Goal: Use online tool/utility: Utilize a website feature to perform a specific function

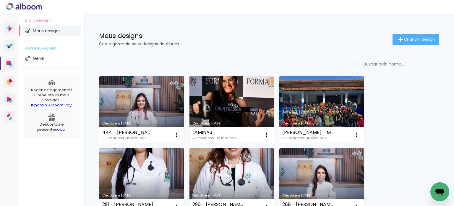
click at [404, 40] on span "Criar um design" at bounding box center [419, 39] width 31 height 4
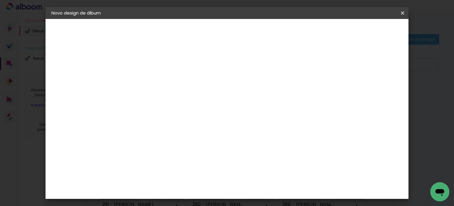
click at [148, 83] on input at bounding box center [148, 79] width 0 height 9
type input "295 - [PERSON_NAME]"
click at [0, 0] on slot "Avançar" at bounding box center [0, 0] width 0 height 0
click at [161, 98] on div "Canaan Álbuns" at bounding box center [153, 102] width 18 height 9
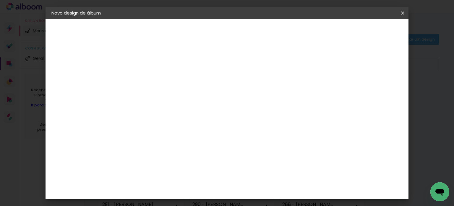
click at [0, 0] on slot "Avançar" at bounding box center [0, 0] width 0 height 0
click at [264, 31] on span "Iniciar design" at bounding box center [256, 33] width 17 height 8
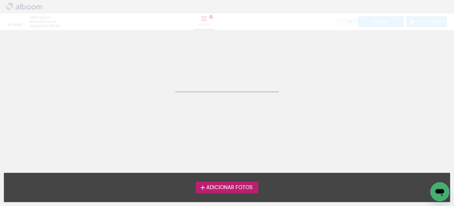
click at [224, 190] on span "Adicionar Fotos" at bounding box center [229, 187] width 46 height 5
click at [0, 0] on input "file" at bounding box center [0, 0] width 0 height 0
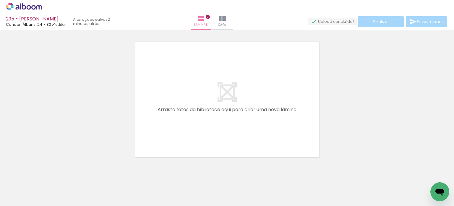
click at [19, 198] on span "Adicionar Fotos" at bounding box center [21, 197] width 18 height 7
click at [0, 0] on input "file" at bounding box center [0, 0] width 0 height 0
click at [32, 186] on iron-icon at bounding box center [30, 187] width 5 height 5
click at [28, 185] on paper-item "Não utilizadas" at bounding box center [19, 185] width 30 height 5
type input "Não utilizadas"
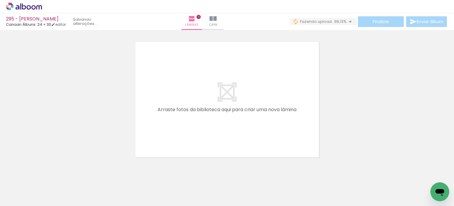
scroll to position [0, 3405]
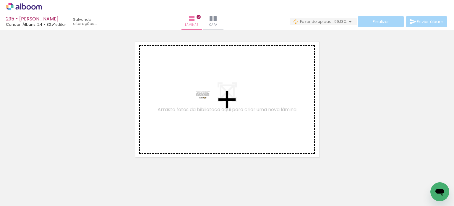
drag, startPoint x: 415, startPoint y: 179, endPoint x: 256, endPoint y: 165, distance: 159.4
click at [207, 106] on quentale-workspace at bounding box center [227, 103] width 454 height 206
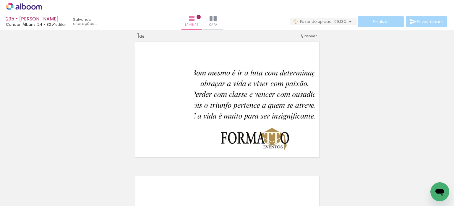
scroll to position [7, 0]
drag, startPoint x: 425, startPoint y: 185, endPoint x: 291, endPoint y: 111, distance: 153.1
click at [291, 111] on quentale-workspace at bounding box center [227, 103] width 454 height 206
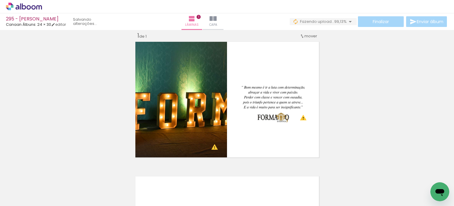
scroll to position [0, 1150]
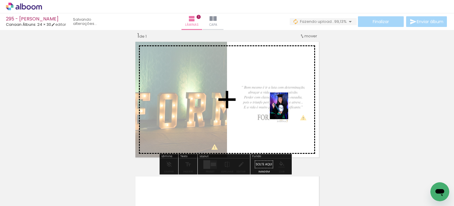
drag, startPoint x: 173, startPoint y: 185, endPoint x: 288, endPoint y: 110, distance: 137.3
click at [288, 110] on quentale-workspace at bounding box center [227, 103] width 454 height 206
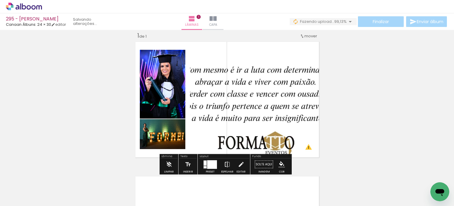
click at [227, 164] on iron-icon at bounding box center [227, 164] width 7 height 12
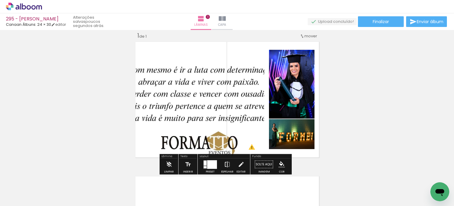
click at [225, 165] on iron-icon at bounding box center [227, 164] width 7 height 12
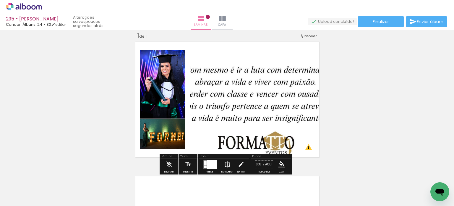
click at [225, 161] on iron-icon at bounding box center [227, 164] width 7 height 12
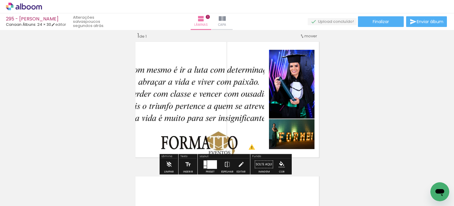
click at [202, 163] on div at bounding box center [210, 164] width 16 height 12
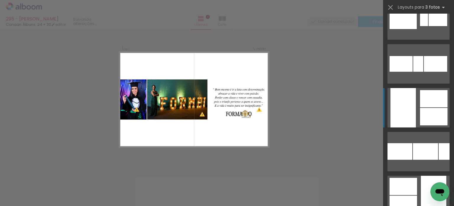
scroll to position [1361, 0]
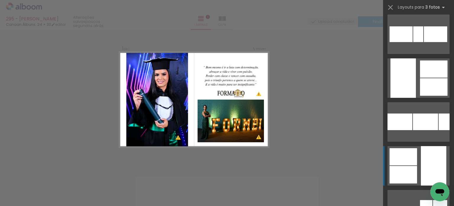
click at [416, 164] on quentale-layouter at bounding box center [419, 165] width 62 height 39
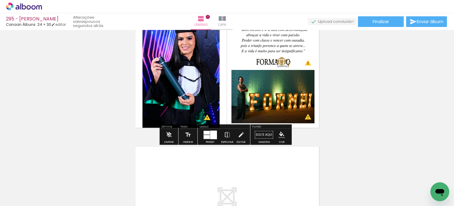
scroll to position [29, 0]
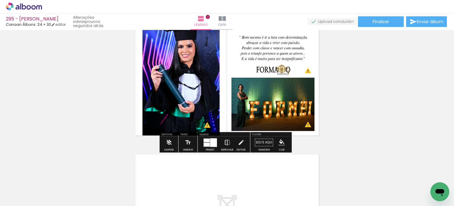
click at [226, 143] on iron-icon at bounding box center [227, 142] width 7 height 12
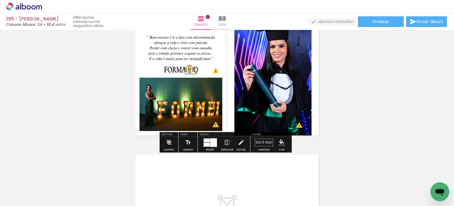
drag, startPoint x: 189, startPoint y: 48, endPoint x: 187, endPoint y: 78, distance: 30.3
click at [187, 77] on quentale-layouter at bounding box center [227, 77] width 188 height 119
click at [0, 0] on div at bounding box center [0, 0] width 0 height 0
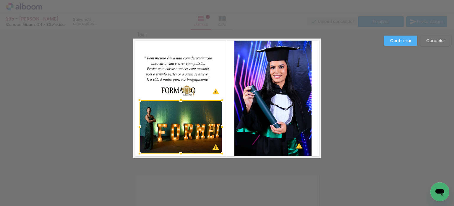
scroll to position [7, 0]
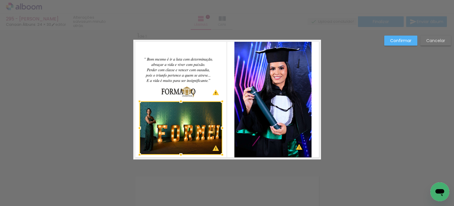
click at [0, 0] on slot "Confirmar" at bounding box center [0, 0] width 0 height 0
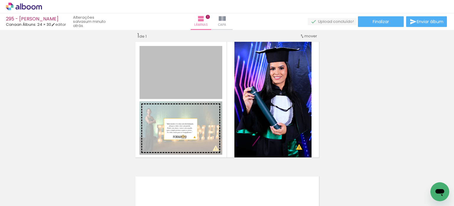
drag, startPoint x: 178, startPoint y: 72, endPoint x: 178, endPoint y: 130, distance: 57.4
click at [0, 0] on slot at bounding box center [0, 0] width 0 height 0
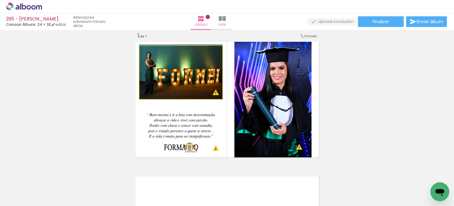
drag, startPoint x: 177, startPoint y: 70, endPoint x: 176, endPoint y: 62, distance: 8.0
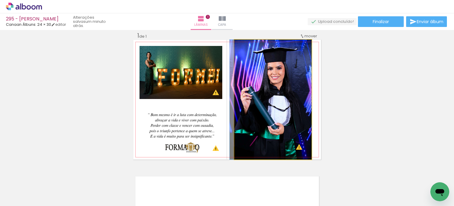
drag, startPoint x: 302, startPoint y: 96, endPoint x: 298, endPoint y: 95, distance: 4.5
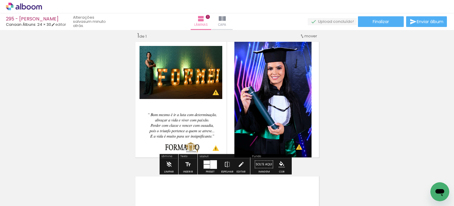
click at [389, 86] on div "Inserir lâmina 1 de 1 O Designbox precisará aumentar a sua imagem em 248% para …" at bounding box center [227, 159] width 454 height 269
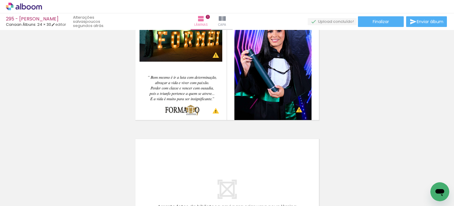
scroll to position [34, 0]
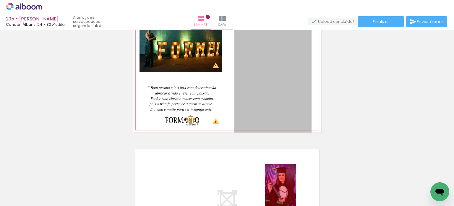
drag, startPoint x: 279, startPoint y: 56, endPoint x: 278, endPoint y: 187, distance: 130.7
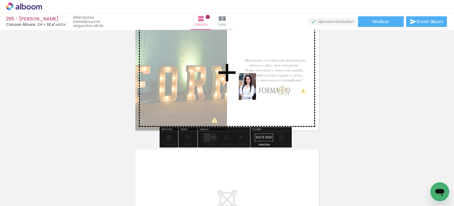
drag, startPoint x: 191, startPoint y: 190, endPoint x: 258, endPoint y: 89, distance: 120.3
click at [258, 89] on quentale-workspace at bounding box center [227, 103] width 454 height 206
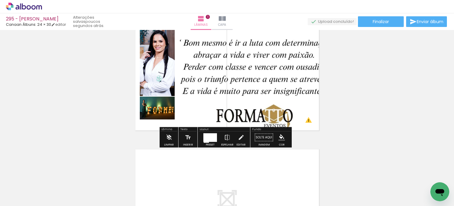
click at [211, 138] on div at bounding box center [211, 137] width 14 height 9
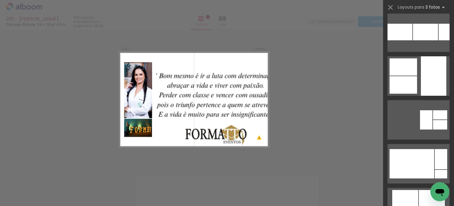
scroll to position [1449, 0]
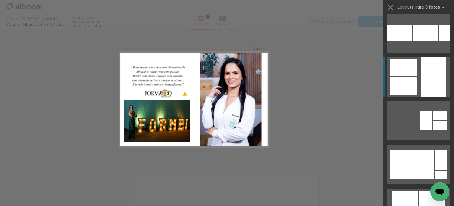
click at [425, 81] on div at bounding box center [433, 76] width 25 height 39
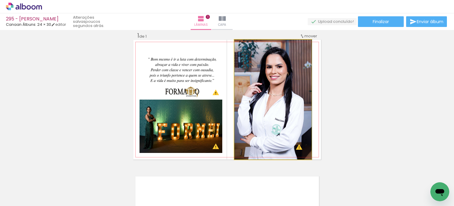
drag, startPoint x: 250, startPoint y: 118, endPoint x: 256, endPoint y: 118, distance: 5.6
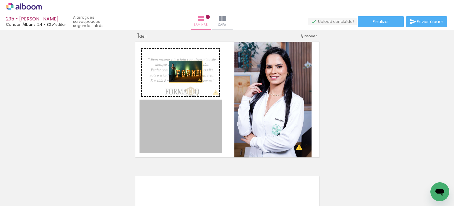
drag, startPoint x: 180, startPoint y: 123, endPoint x: 183, endPoint y: 71, distance: 52.1
click at [0, 0] on slot at bounding box center [0, 0] width 0 height 0
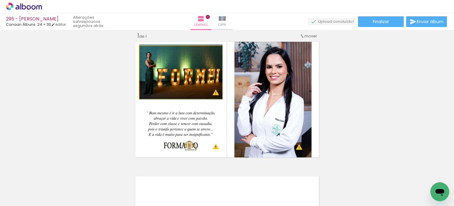
drag, startPoint x: 188, startPoint y: 67, endPoint x: 190, endPoint y: 63, distance: 4.5
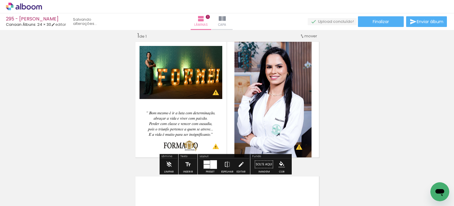
click at [381, 64] on div "Inserir lâmina 1 de 1 O Designbox precisará aumentar a sua imagem em 176% para …" at bounding box center [227, 159] width 454 height 269
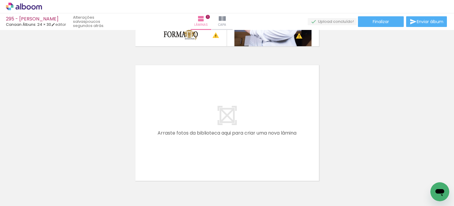
scroll to position [148, 0]
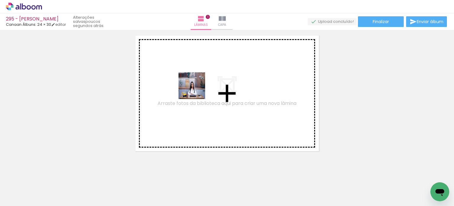
drag, startPoint x: 133, startPoint y: 184, endPoint x: 200, endPoint y: 85, distance: 120.1
click at [200, 85] on quentale-workspace at bounding box center [227, 103] width 454 height 206
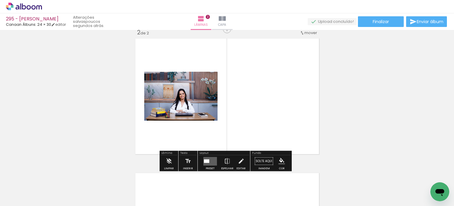
scroll to position [142, 0]
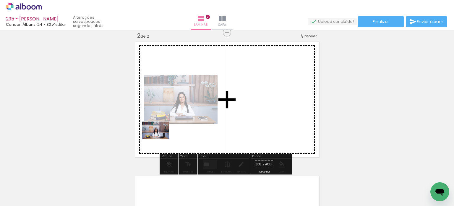
drag, startPoint x: 123, startPoint y: 190, endPoint x: 160, endPoint y: 139, distance: 62.7
click at [160, 139] on quentale-workspace at bounding box center [227, 103] width 454 height 206
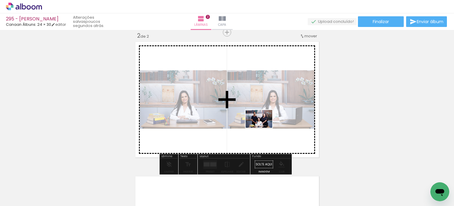
drag, startPoint x: 253, startPoint y: 190, endPoint x: 272, endPoint y: 166, distance: 30.6
click at [264, 127] on quentale-workspace at bounding box center [227, 103] width 454 height 206
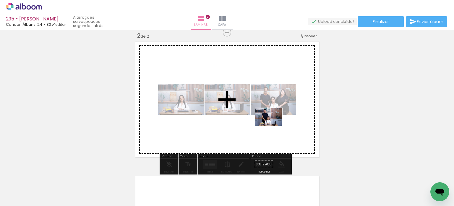
drag, startPoint x: 264, startPoint y: 188, endPoint x: 273, endPoint y: 126, distance: 63.1
click at [273, 126] on quentale-workspace at bounding box center [227, 103] width 454 height 206
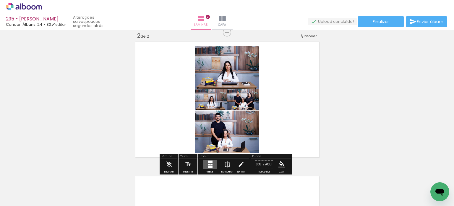
click at [208, 163] on div at bounding box center [209, 163] width 2 height 1
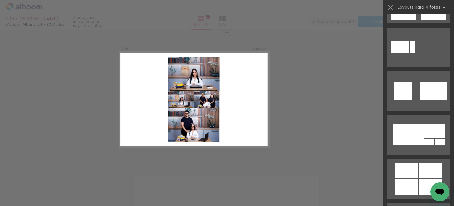
scroll to position [503, 0]
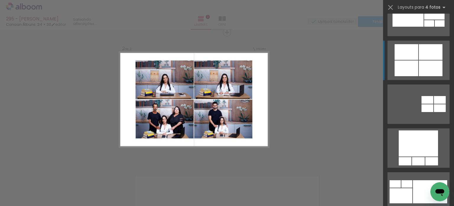
click at [441, 62] on quentale-layouter at bounding box center [419, 60] width 62 height 39
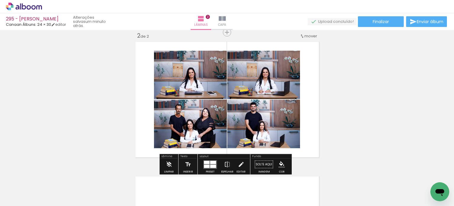
click at [183, 84] on quentale-photo at bounding box center [190, 75] width 73 height 48
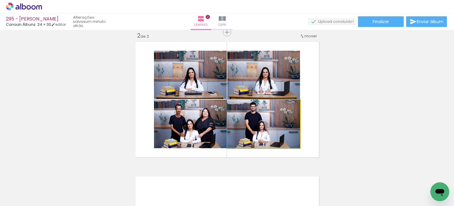
drag, startPoint x: 262, startPoint y: 137, endPoint x: 261, endPoint y: 131, distance: 5.7
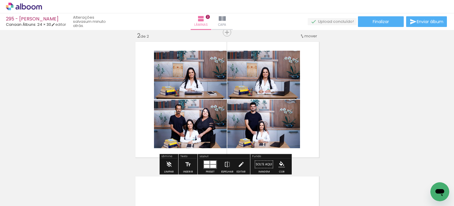
click at [394, 103] on div "Inserir lâmina 1 de 2 Inserir lâmina 2 de 2 O Designbox precisará aumentar a su…" at bounding box center [227, 91] width 454 height 403
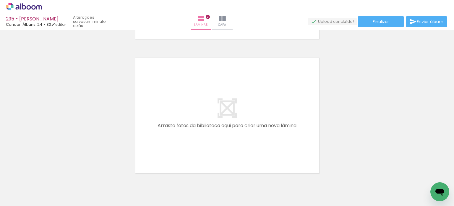
scroll to position [287, 0]
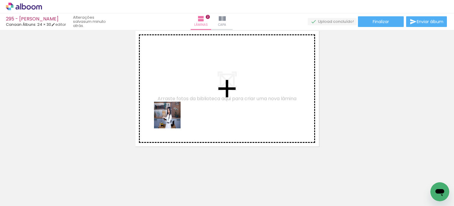
drag, startPoint x: 161, startPoint y: 187, endPoint x: 174, endPoint y: 109, distance: 78.5
click at [174, 109] on quentale-workspace at bounding box center [227, 103] width 454 height 206
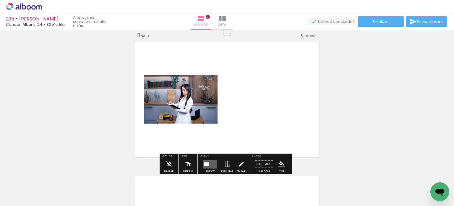
scroll to position [276, 0]
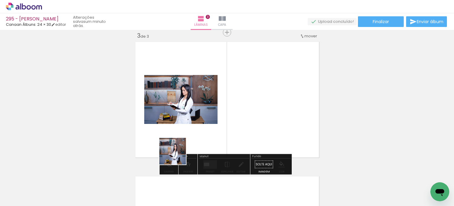
drag, startPoint x: 165, startPoint y: 186, endPoint x: 180, endPoint y: 145, distance: 43.8
click at [179, 140] on quentale-workspace at bounding box center [227, 103] width 454 height 206
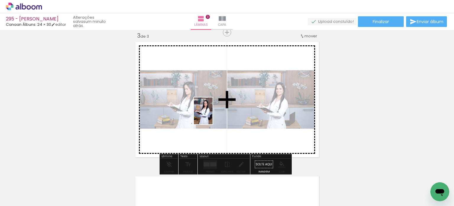
drag, startPoint x: 176, startPoint y: 172, endPoint x: 212, endPoint y: 115, distance: 67.6
click at [212, 115] on quentale-workspace at bounding box center [227, 103] width 454 height 206
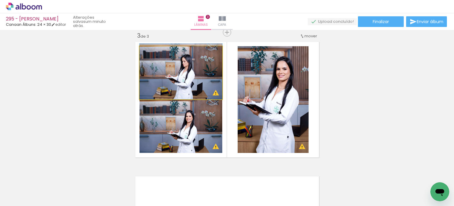
drag, startPoint x: 196, startPoint y: 75, endPoint x: 190, endPoint y: 72, distance: 6.0
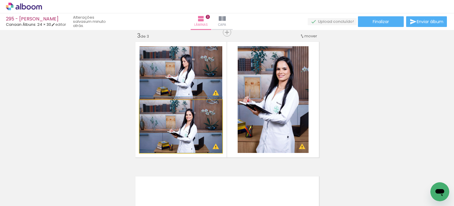
drag, startPoint x: 186, startPoint y: 138, endPoint x: 179, endPoint y: 134, distance: 8.1
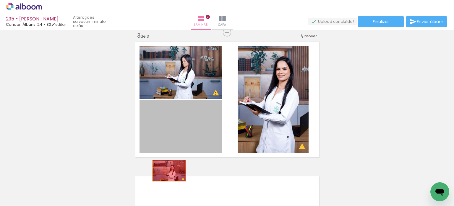
drag, startPoint x: 175, startPoint y: 116, endPoint x: 163, endPoint y: 201, distance: 85.7
click at [163, 201] on quentale-workspace at bounding box center [227, 103] width 454 height 206
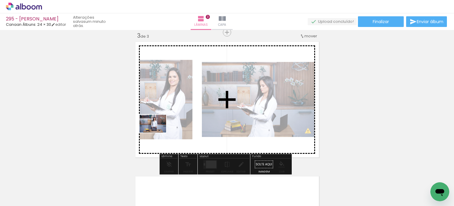
drag, startPoint x: 93, startPoint y: 187, endPoint x: 158, endPoint y: 131, distance: 85.8
click at [158, 131] on quentale-workspace at bounding box center [227, 103] width 454 height 206
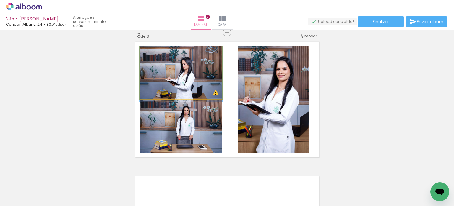
drag, startPoint x: 189, startPoint y: 76, endPoint x: 188, endPoint y: 119, distance: 42.6
click at [0, 0] on slot at bounding box center [0, 0] width 0 height 0
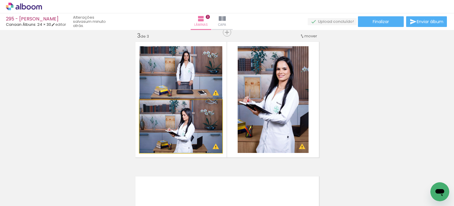
drag, startPoint x: 181, startPoint y: 141, endPoint x: 266, endPoint y: 125, distance: 86.8
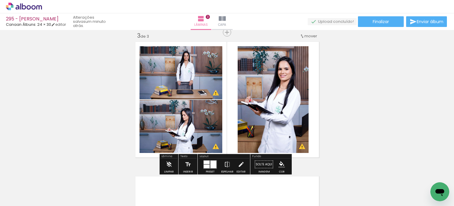
click at [344, 100] on div "Inserir lâmina 1 de 3 Inserir lâmina 2 de 3 Inserir lâmina 3 de 3 O Designbox p…" at bounding box center [227, 24] width 454 height 537
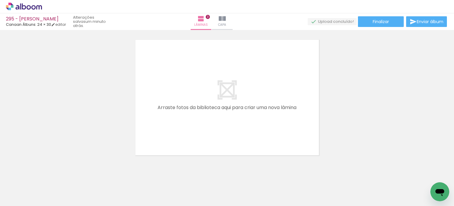
scroll to position [421, 0]
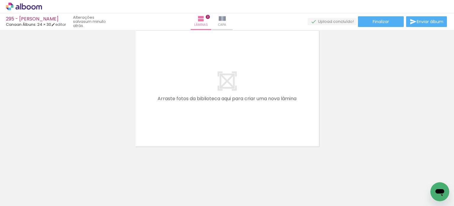
click at [47, 173] on iron-icon at bounding box center [46, 174] width 6 height 6
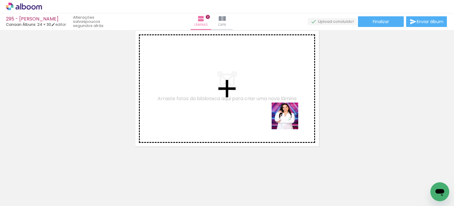
drag, startPoint x: 285, startPoint y: 189, endPoint x: 278, endPoint y: 162, distance: 28.1
click at [290, 103] on quentale-workspace at bounding box center [227, 103] width 454 height 206
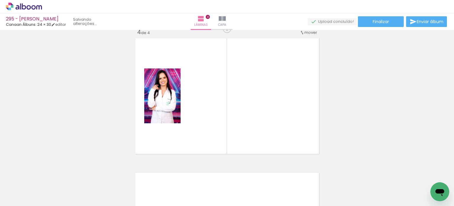
scroll to position [410, 0]
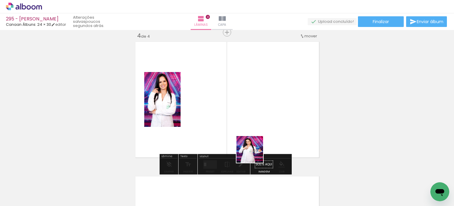
drag, startPoint x: 254, startPoint y: 184, endPoint x: 245, endPoint y: 144, distance: 40.5
click at [251, 120] on quentale-workspace at bounding box center [227, 103] width 454 height 206
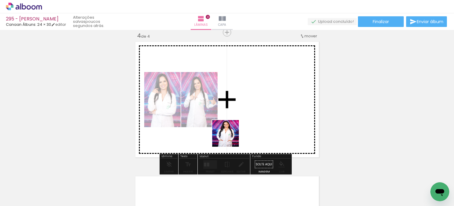
drag, startPoint x: 223, startPoint y: 180, endPoint x: 237, endPoint y: 96, distance: 85.1
click at [237, 96] on quentale-workspace at bounding box center [227, 103] width 454 height 206
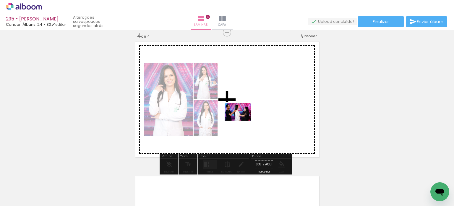
drag, startPoint x: 151, startPoint y: 190, endPoint x: 243, endPoint y: 120, distance: 115.3
click at [243, 120] on quentale-workspace at bounding box center [227, 103] width 454 height 206
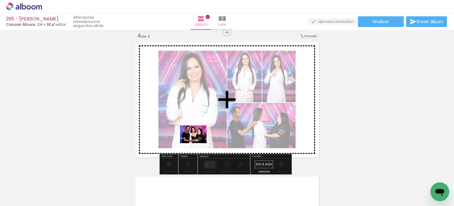
drag, startPoint x: 172, startPoint y: 173, endPoint x: 198, endPoint y: 143, distance: 39.9
click at [198, 143] on quentale-workspace at bounding box center [227, 103] width 454 height 206
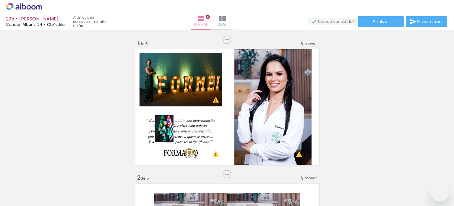
click at [173, 133] on quentale-workspace at bounding box center [227, 103] width 454 height 206
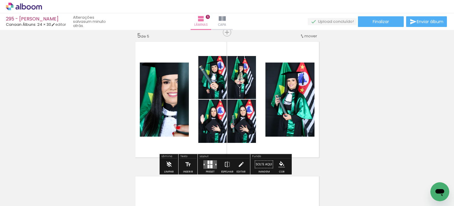
scroll to position [0, 1417]
click at [206, 168] on quentale-layouter at bounding box center [211, 164] width 14 height 9
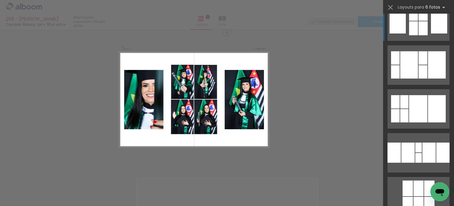
scroll to position [30, 0]
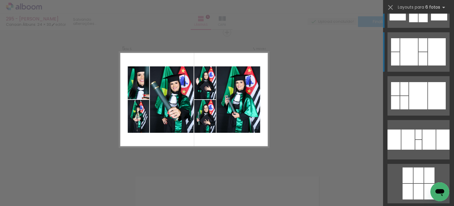
click at [432, 42] on div at bounding box center [437, 51] width 18 height 27
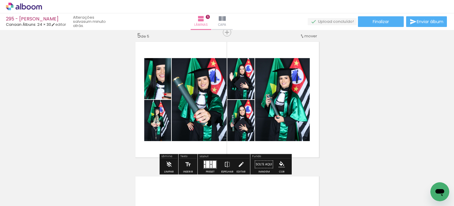
click at [202, 168] on div at bounding box center [210, 164] width 16 height 12
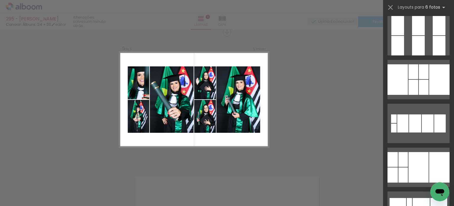
scroll to position [221, 0]
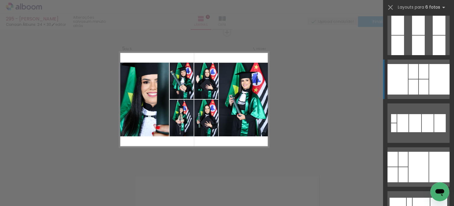
click at [446, 73] on div at bounding box center [439, 79] width 20 height 30
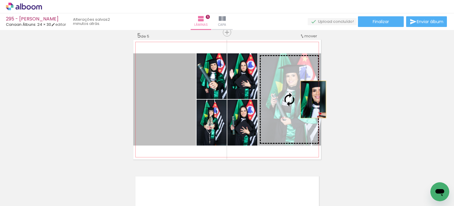
drag, startPoint x: 146, startPoint y: 111, endPoint x: 310, endPoint y: 99, distance: 163.7
click at [0, 0] on slot at bounding box center [0, 0] width 0 height 0
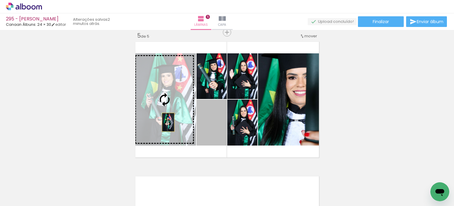
drag, startPoint x: 209, startPoint y: 136, endPoint x: 165, endPoint y: 122, distance: 45.6
click at [0, 0] on slot at bounding box center [0, 0] width 0 height 0
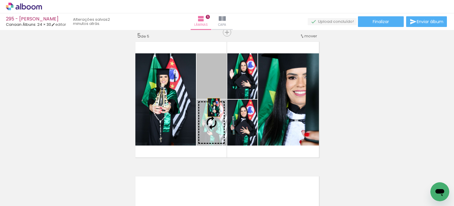
drag, startPoint x: 211, startPoint y: 90, endPoint x: 211, endPoint y: 119, distance: 29.3
click at [0, 0] on slot at bounding box center [0, 0] width 0 height 0
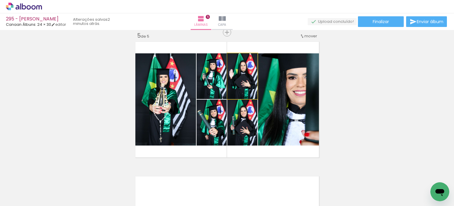
drag, startPoint x: 240, startPoint y: 82, endPoint x: 221, endPoint y: 82, distance: 19.2
click at [0, 0] on slot at bounding box center [0, 0] width 0 height 0
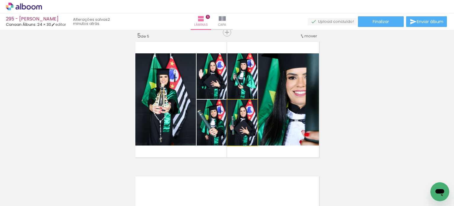
drag, startPoint x: 238, startPoint y: 122, endPoint x: 213, endPoint y: 119, distance: 24.4
click at [0, 0] on slot at bounding box center [0, 0] width 0 height 0
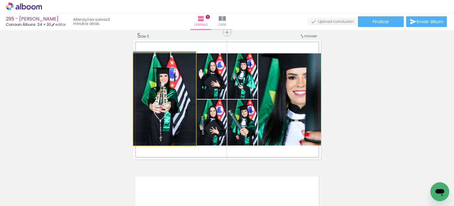
drag, startPoint x: 172, startPoint y: 112, endPoint x: 180, endPoint y: 106, distance: 10.2
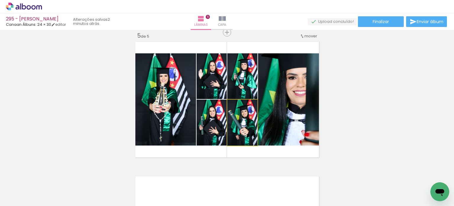
drag, startPoint x: 231, startPoint y: 132, endPoint x: 227, endPoint y: 131, distance: 3.9
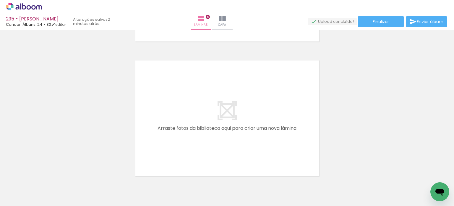
scroll to position [663, 0]
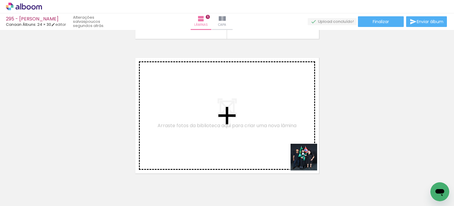
drag, startPoint x: 312, startPoint y: 186, endPoint x: 299, endPoint y: 139, distance: 48.9
click at [299, 139] on quentale-workspace at bounding box center [227, 103] width 454 height 206
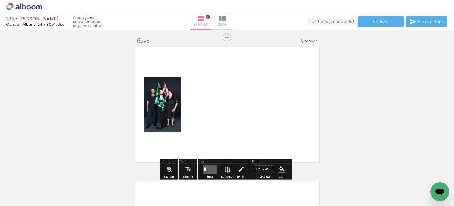
scroll to position [679, 0]
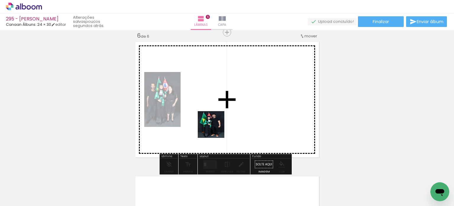
drag, startPoint x: 179, startPoint y: 188, endPoint x: 216, endPoint y: 127, distance: 71.2
click at [216, 127] on quentale-workspace at bounding box center [227, 103] width 454 height 206
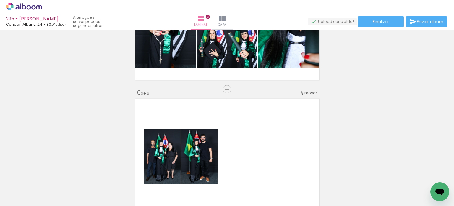
scroll to position [620, 0]
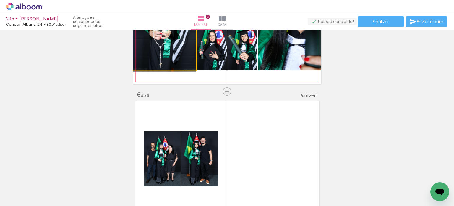
drag, startPoint x: 147, startPoint y: 45, endPoint x: 158, endPoint y: 61, distance: 19.0
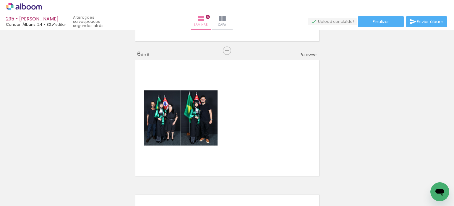
scroll to position [679, 0]
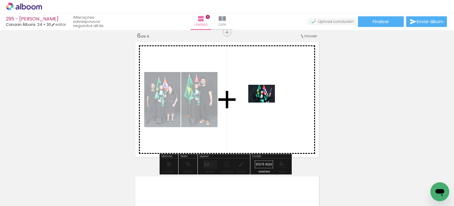
drag, startPoint x: 257, startPoint y: 187, endPoint x: 266, endPoint y: 102, distance: 84.8
click at [266, 102] on quentale-workspace at bounding box center [227, 103] width 454 height 206
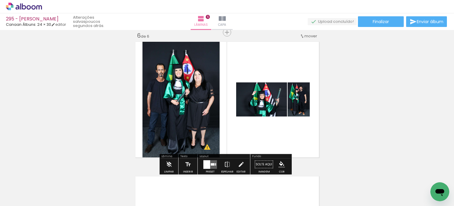
click at [204, 162] on div at bounding box center [207, 164] width 7 height 9
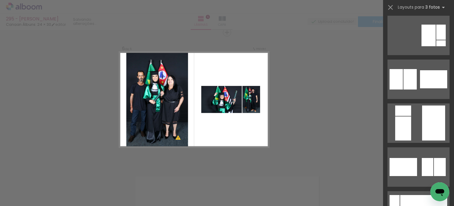
scroll to position [0, 0]
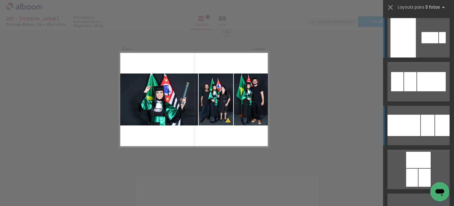
click at [438, 127] on div at bounding box center [442, 124] width 14 height 21
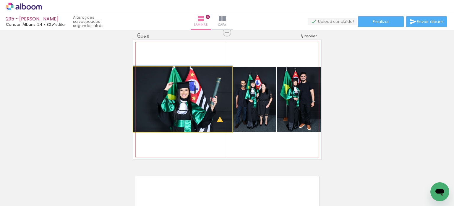
drag, startPoint x: 208, startPoint y: 109, endPoint x: 199, endPoint y: 104, distance: 9.9
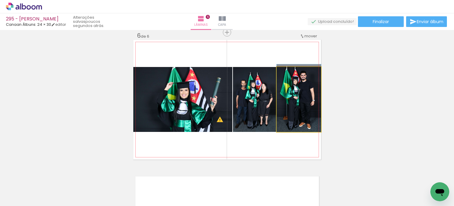
drag, startPoint x: 303, startPoint y: 101, endPoint x: 299, endPoint y: 98, distance: 5.4
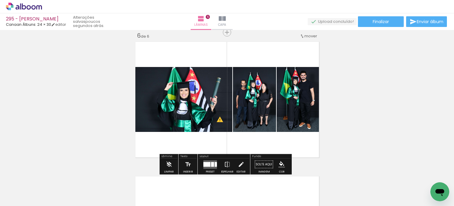
click at [226, 165] on iron-icon at bounding box center [227, 164] width 7 height 12
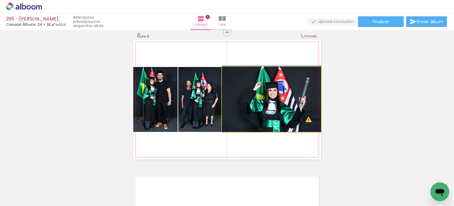
drag, startPoint x: 272, startPoint y: 112, endPoint x: 266, endPoint y: 109, distance: 7.5
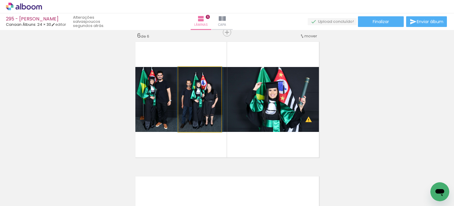
drag, startPoint x: 204, startPoint y: 108, endPoint x: 164, endPoint y: 106, distance: 39.1
click at [0, 0] on slot at bounding box center [0, 0] width 0 height 0
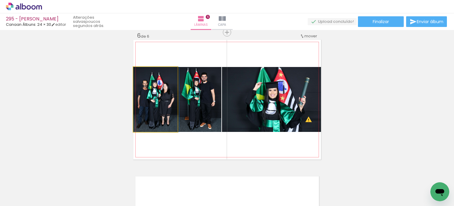
drag, startPoint x: 154, startPoint y: 116, endPoint x: 157, endPoint y: 116, distance: 3.0
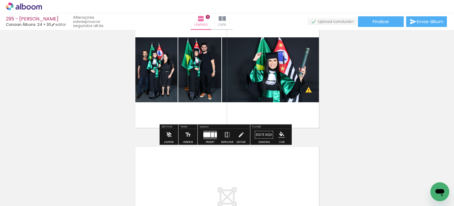
click at [204, 135] on div at bounding box center [207, 134] width 7 height 5
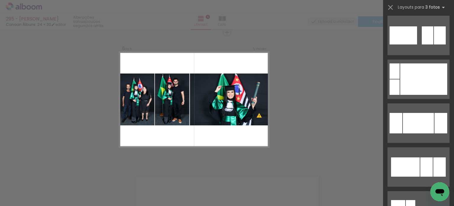
scroll to position [354, 0]
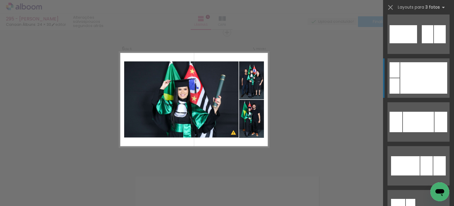
click at [436, 74] on div at bounding box center [423, 77] width 47 height 31
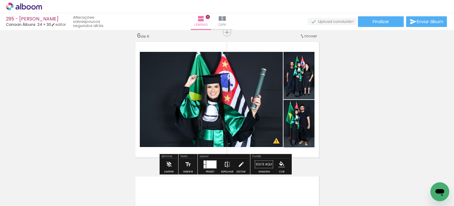
click at [227, 165] on iron-icon at bounding box center [227, 164] width 7 height 12
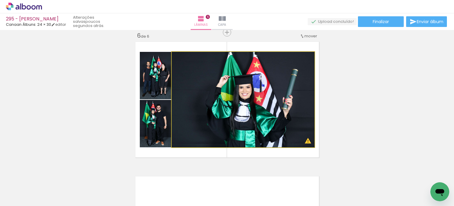
drag, startPoint x: 241, startPoint y: 103, endPoint x: 240, endPoint y: 94, distance: 9.0
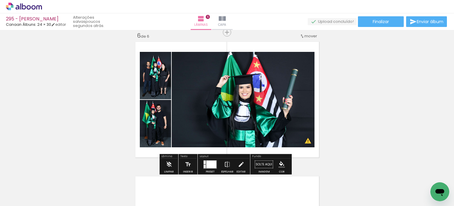
click at [161, 135] on quentale-photo at bounding box center [155, 123] width 31 height 47
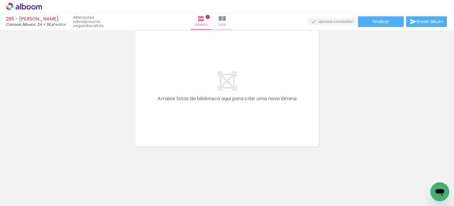
scroll to position [0, 1514]
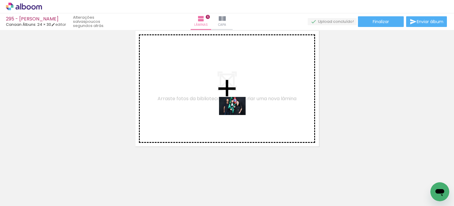
drag, startPoint x: 243, startPoint y: 185, endPoint x: 237, endPoint y: 114, distance: 70.7
click at [237, 114] on quentale-workspace at bounding box center [227, 103] width 454 height 206
